Goal: Information Seeking & Learning: Learn about a topic

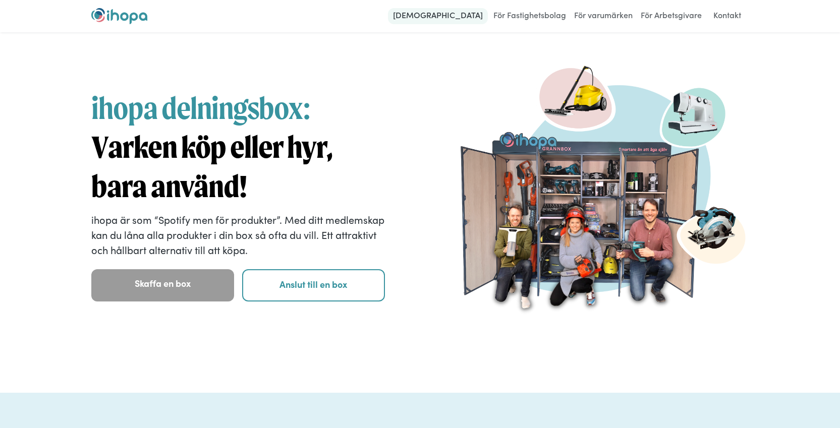
click at [452, 21] on link "[DEMOGRAPHIC_DATA]" at bounding box center [438, 16] width 100 height 16
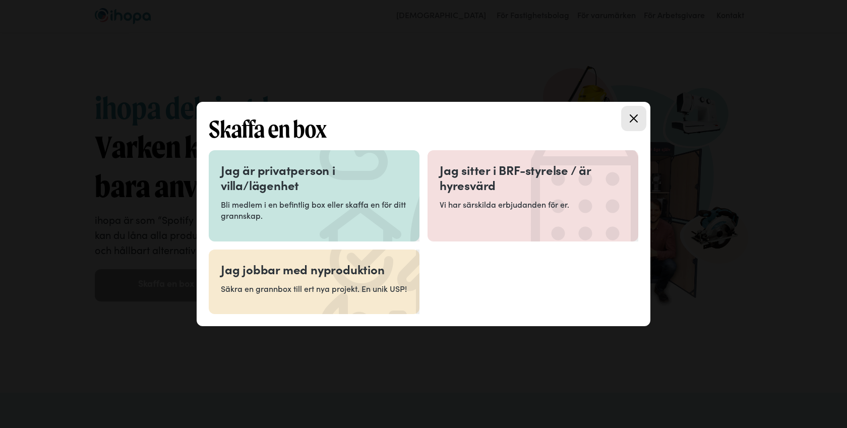
click at [343, 185] on h3 "Jag är privatperson i villa/lägenhet" at bounding box center [314, 177] width 187 height 30
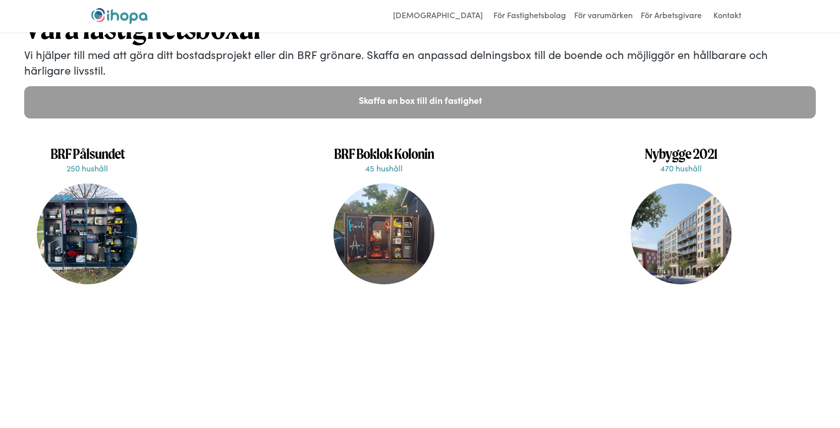
scroll to position [2306, 0]
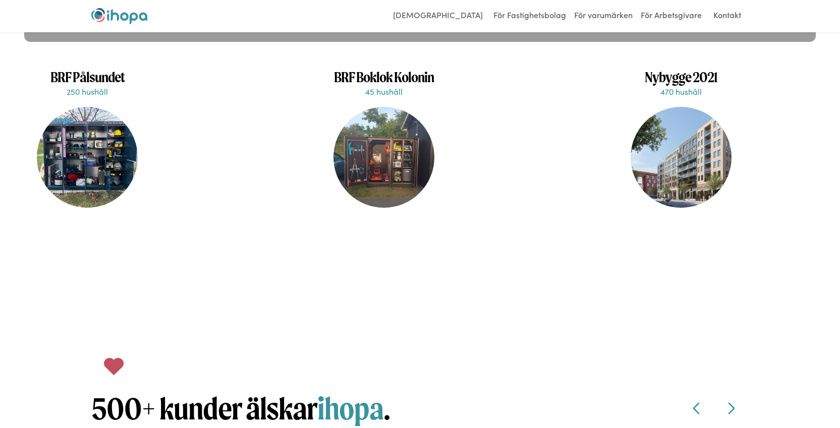
click at [96, 177] on div at bounding box center [87, 157] width 101 height 101
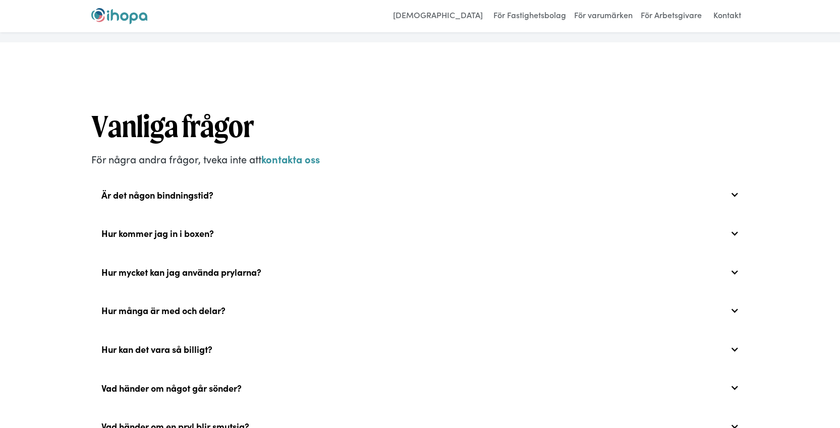
scroll to position [3367, 0]
click at [209, 200] on div "Är det någon bindningstid?" at bounding box center [157, 194] width 112 height 11
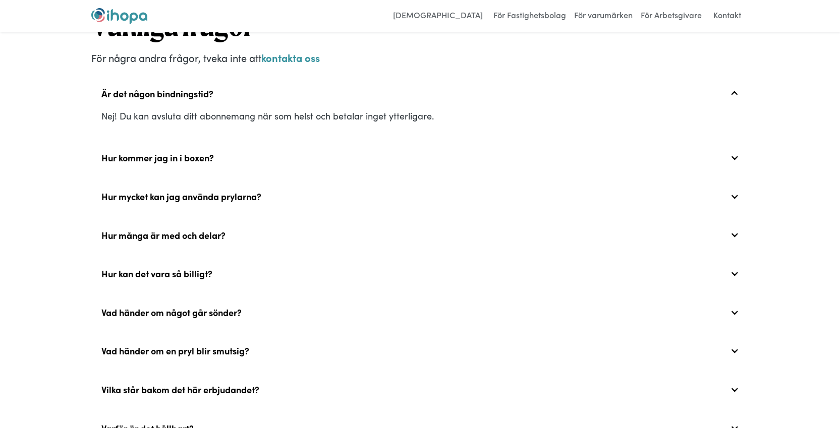
scroll to position [3468, 0]
click at [211, 240] on div "Hur många är med och delar?" at bounding box center [163, 234] width 124 height 11
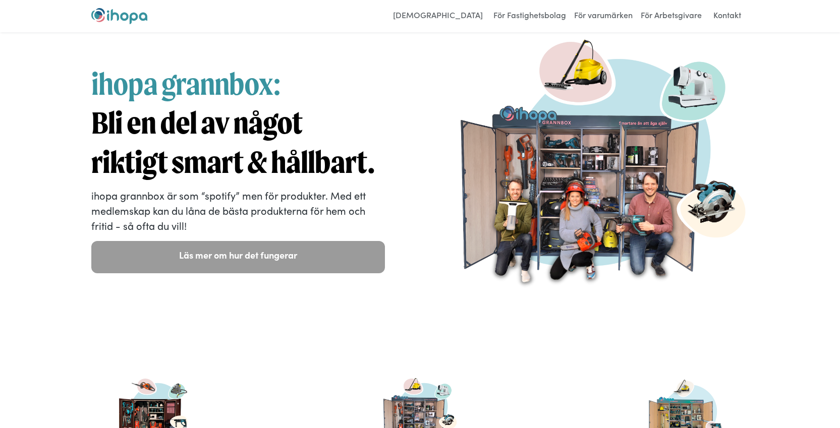
scroll to position [0, 0]
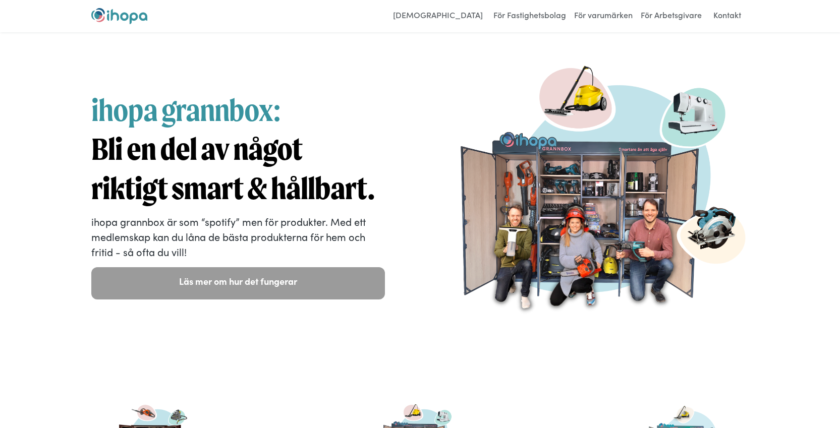
click at [124, 19] on img "home" at bounding box center [119, 16] width 56 height 16
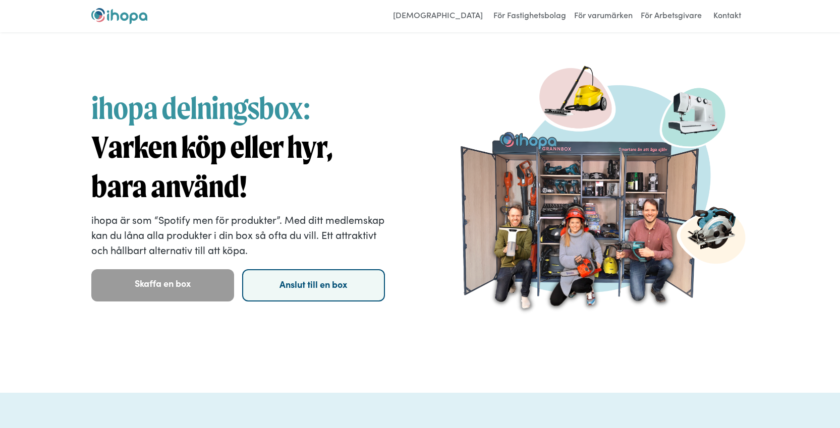
click at [270, 285] on link "Anslut till en box" at bounding box center [313, 285] width 143 height 32
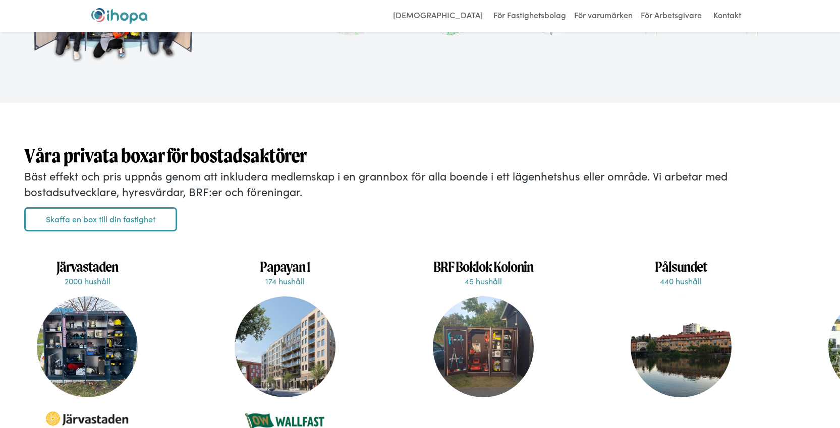
scroll to position [2178, 0]
click at [129, 231] on link "Skaffa en box till din fastighet" at bounding box center [100, 219] width 153 height 24
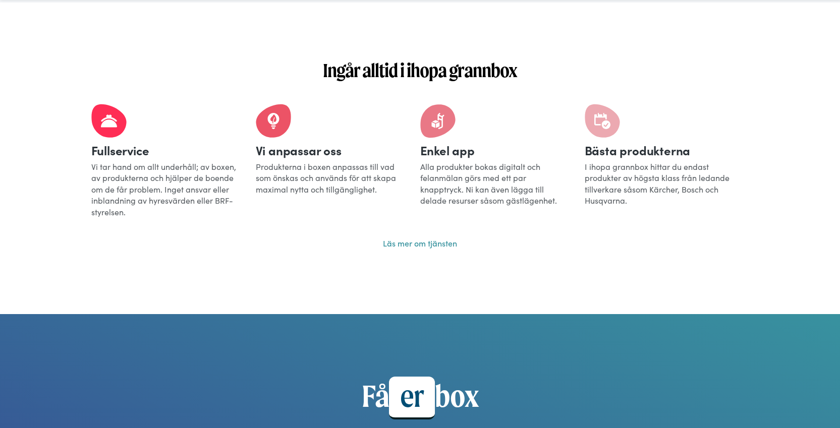
scroll to position [641, 0]
